Goal: Obtain resource: Download file/media

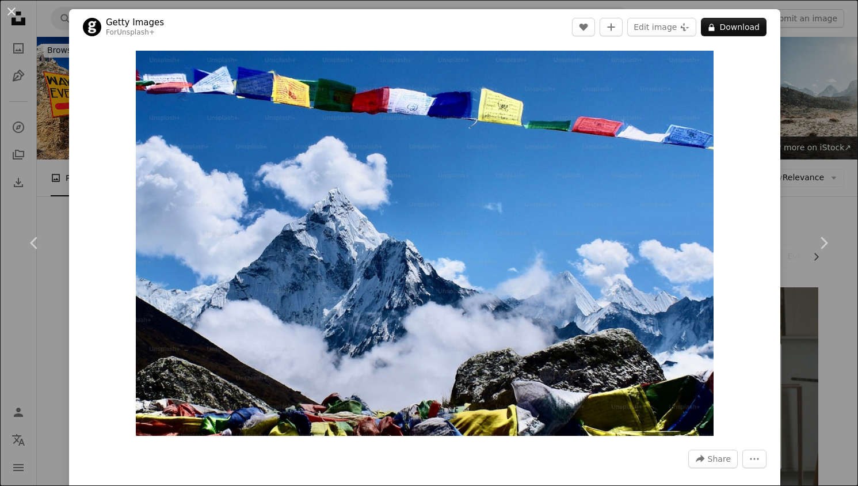
scroll to position [1113, 0]
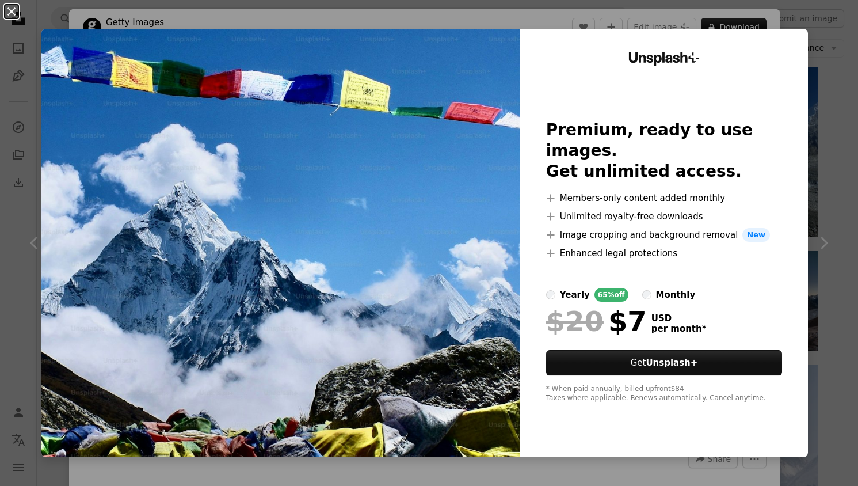
click at [10, 10] on button "An X shape" at bounding box center [12, 12] width 14 height 14
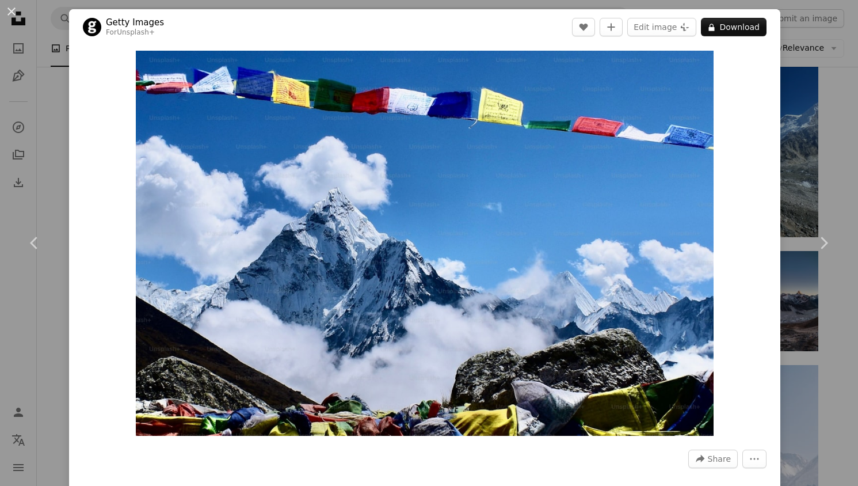
click at [51, 166] on div "An X shape Chevron left Chevron right Getty Images For Unsplash+ A heart A plus…" at bounding box center [429, 243] width 858 height 486
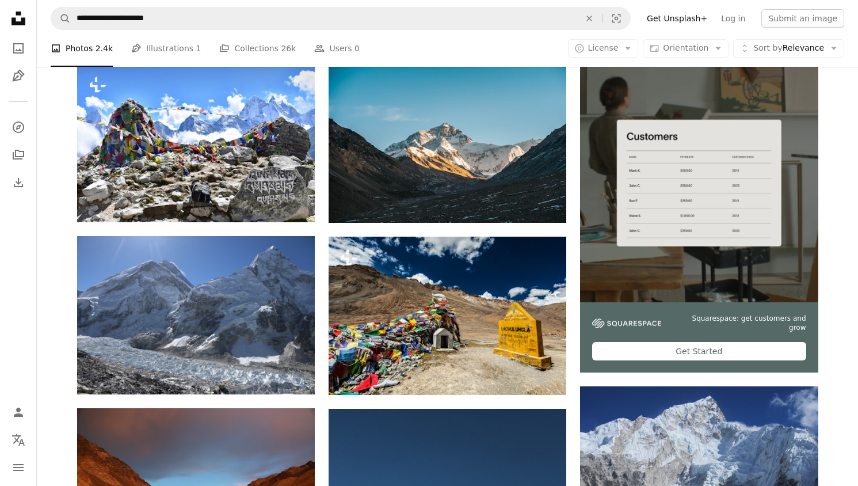
scroll to position [170, 0]
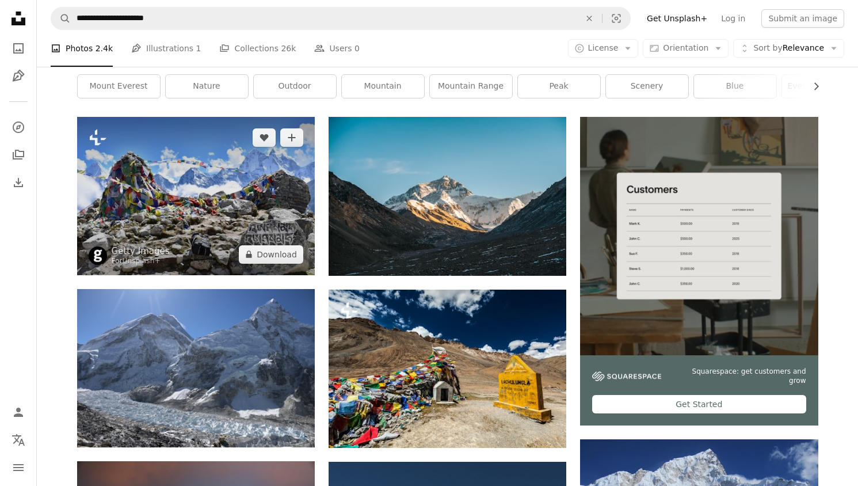
click at [157, 181] on img at bounding box center [196, 196] width 238 height 158
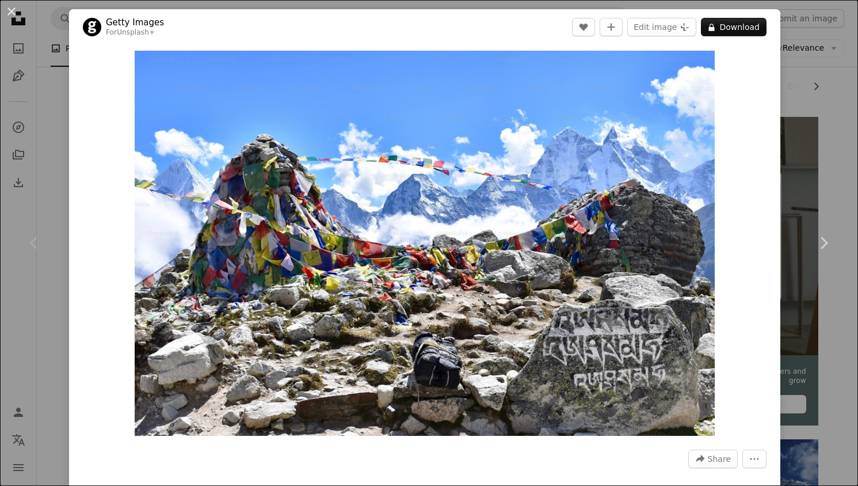
click at [44, 121] on div "An X shape Chevron left Chevron right Getty Images For Unsplash+ A heart A plus…" at bounding box center [429, 243] width 858 height 486
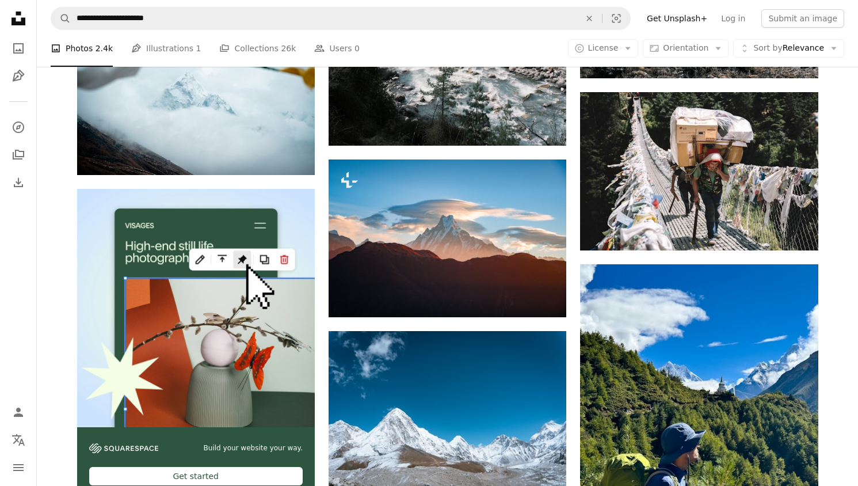
scroll to position [1905, 0]
